Goal: Check status: Check status

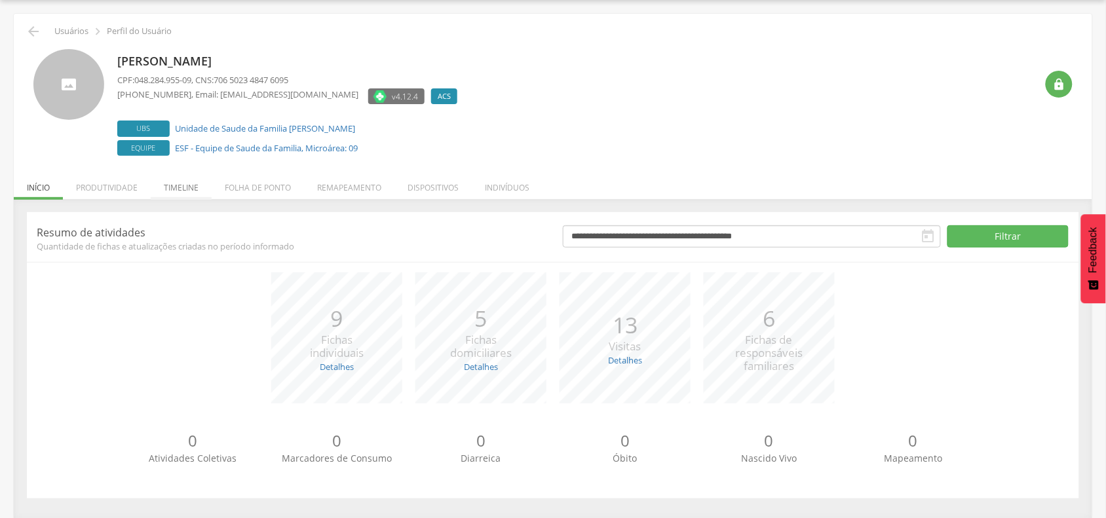
scroll to position [40, 0]
click at [133, 180] on li "Produtividade" at bounding box center [107, 183] width 88 height 31
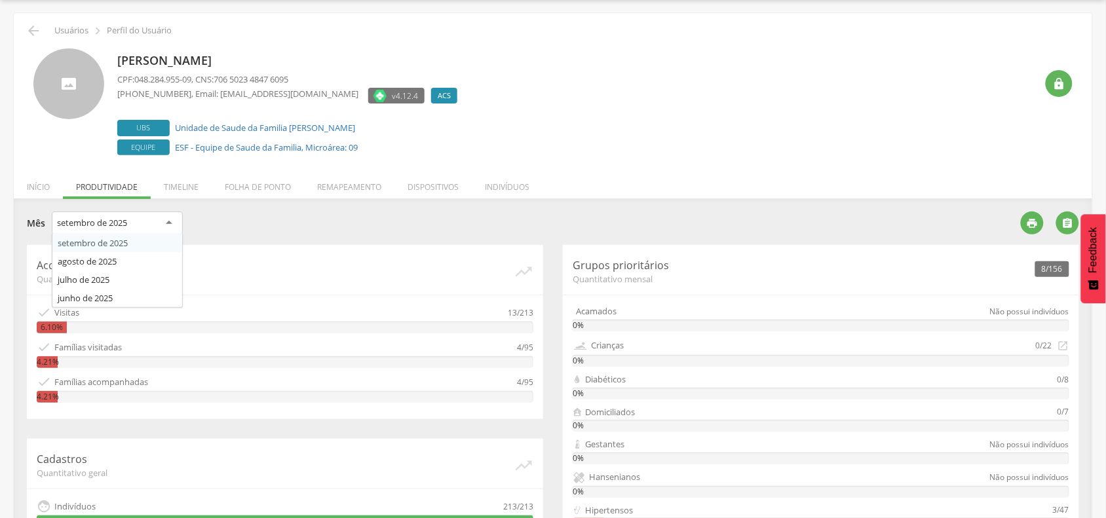
click at [167, 218] on div "setembro de 2025" at bounding box center [117, 224] width 131 height 24
click at [128, 227] on div "julho de 2025" at bounding box center [117, 224] width 131 height 24
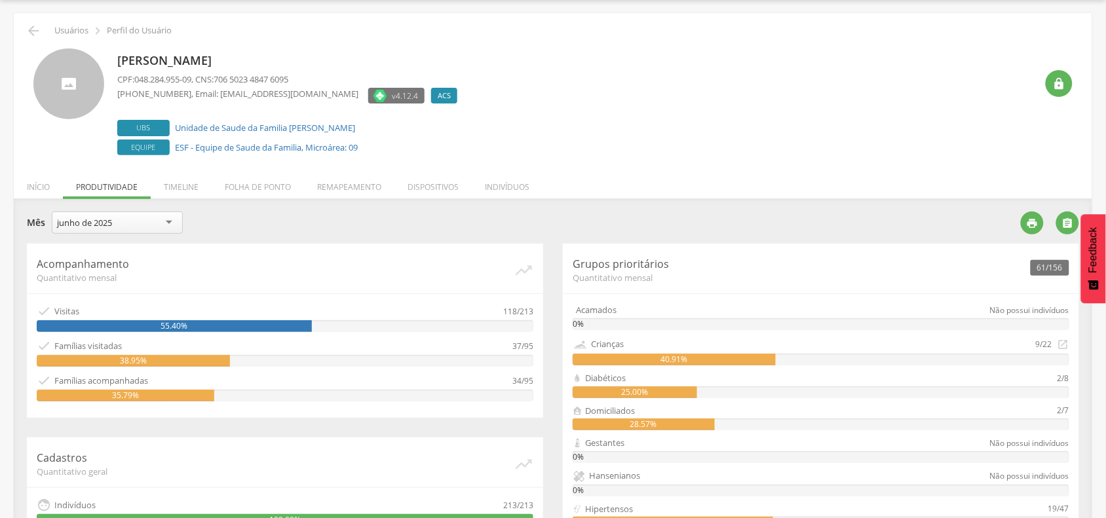
click at [139, 223] on div "junho de 2025" at bounding box center [117, 223] width 131 height 22
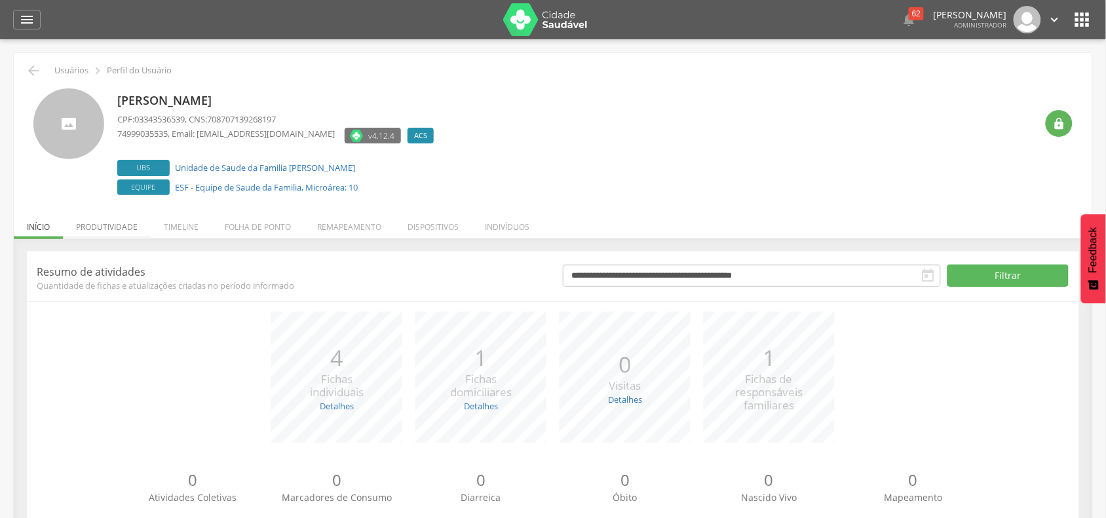
click at [122, 228] on li "Produtividade" at bounding box center [107, 223] width 88 height 31
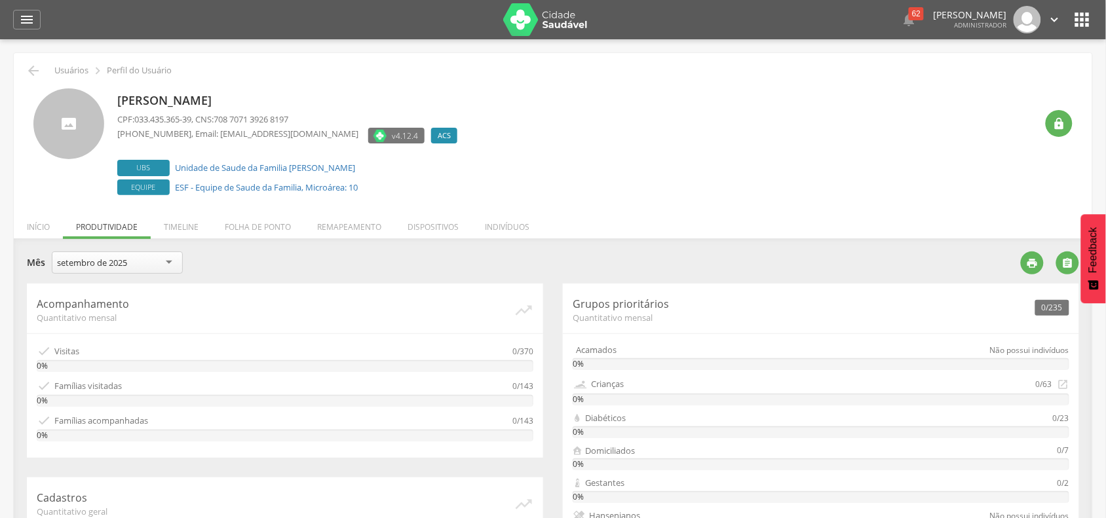
click at [131, 262] on div "setembro de 2025" at bounding box center [117, 263] width 131 height 22
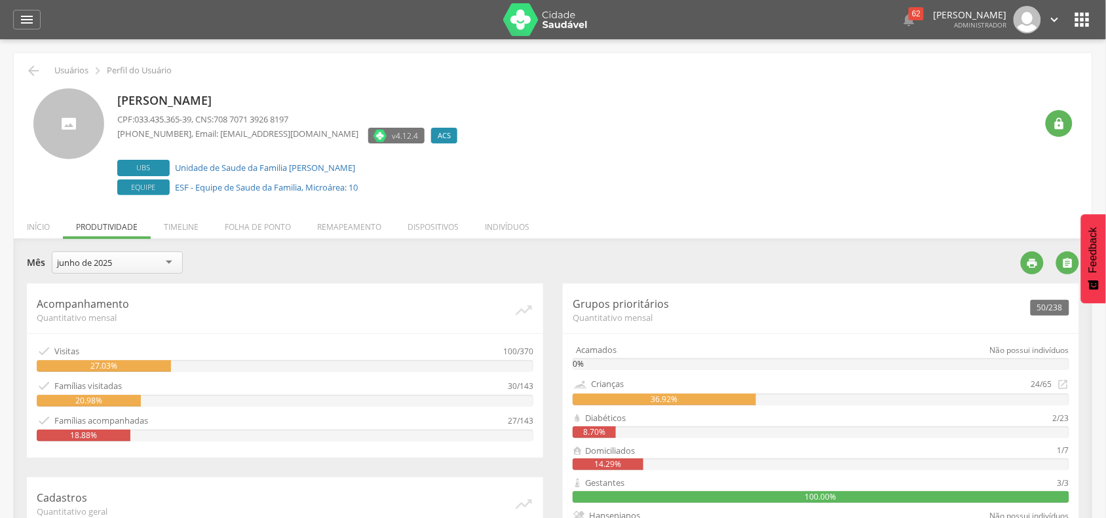
click at [145, 260] on div "junho de 2025" at bounding box center [117, 263] width 131 height 22
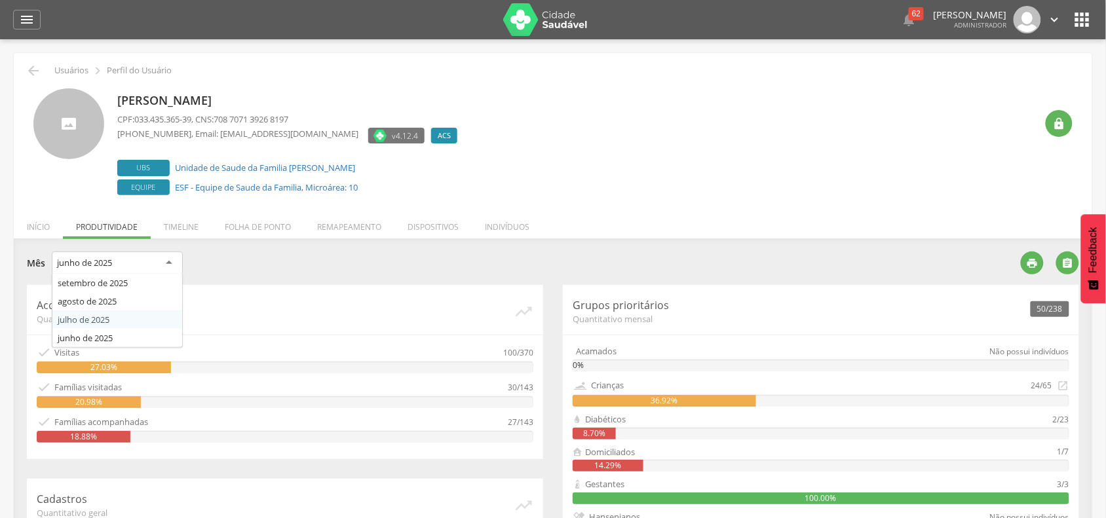
drag, startPoint x: 116, startPoint y: 316, endPoint x: 368, endPoint y: 292, distance: 253.4
